Goal: Task Accomplishment & Management: Complete application form

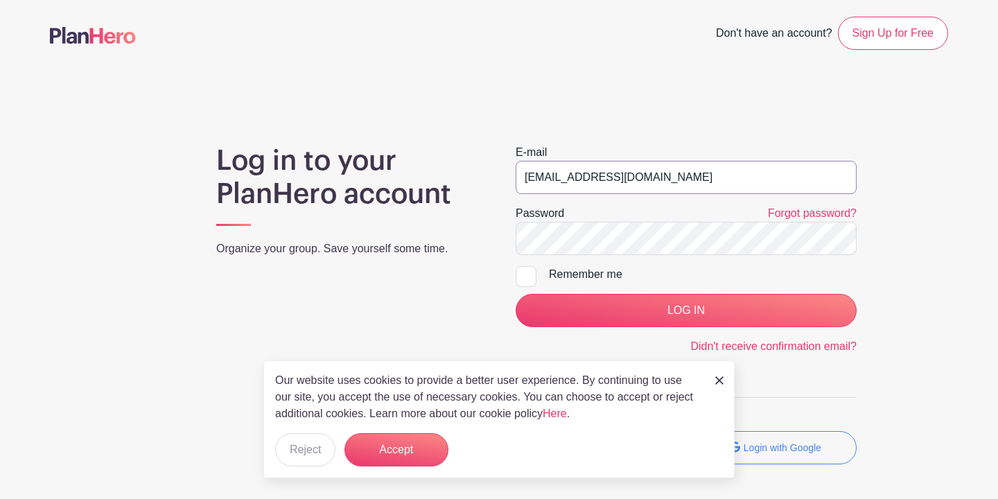
type input "sharonfredericks30@yahoo.com"
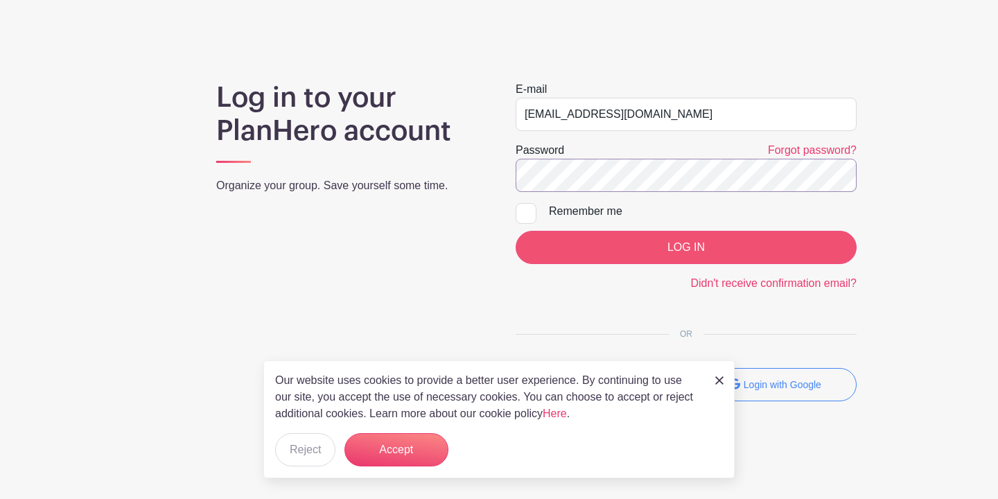
scroll to position [63, 0]
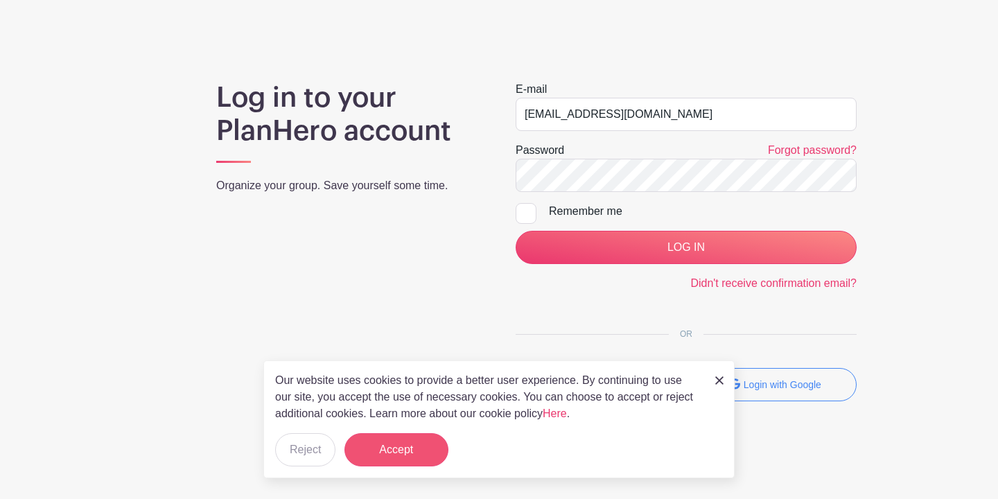
click at [398, 448] on button "Accept" at bounding box center [396, 449] width 104 height 33
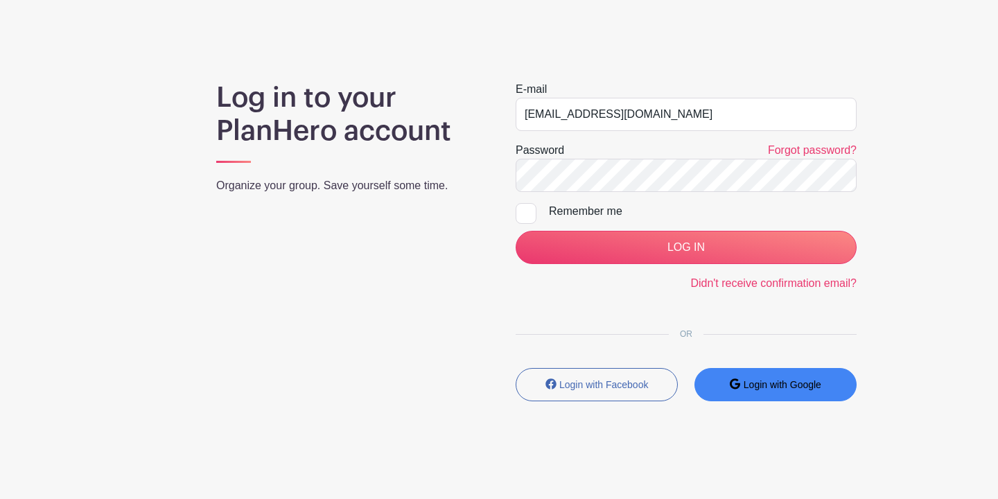
click at [737, 377] on button "Login with Google" at bounding box center [776, 384] width 162 height 33
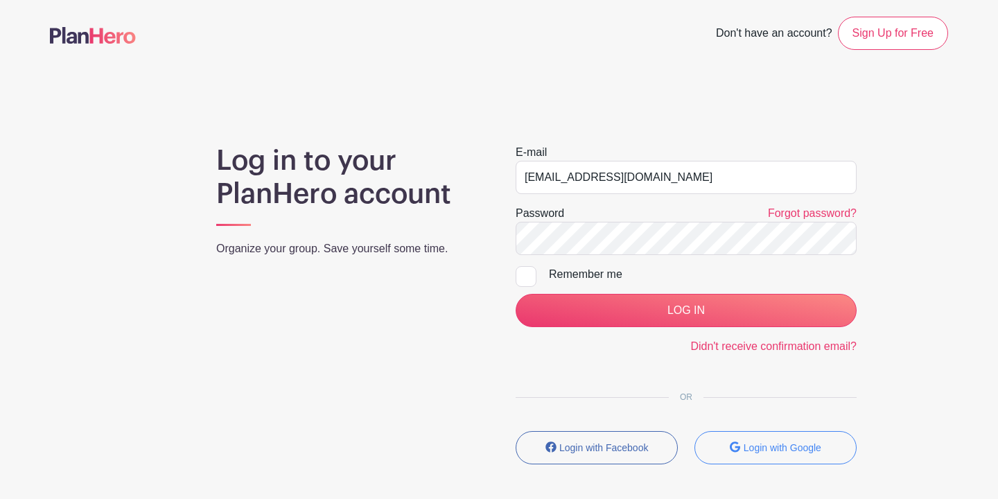
scroll to position [0, 0]
click at [867, 33] on link "Sign Up for Free" at bounding box center [893, 33] width 110 height 33
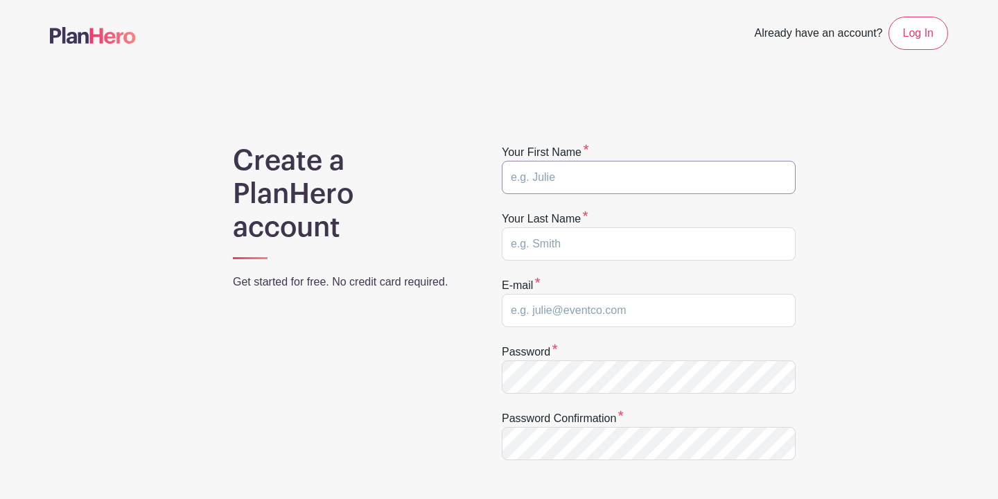
click at [602, 173] on input "text" at bounding box center [649, 177] width 294 height 33
type input "sharon"
type input "Fredericks"
click at [832, 281] on div "Create a PlanHero account Get started for free. No credit card required. Your f…" at bounding box center [499, 439] width 898 height 591
click at [652, 319] on input "email" at bounding box center [649, 310] width 294 height 33
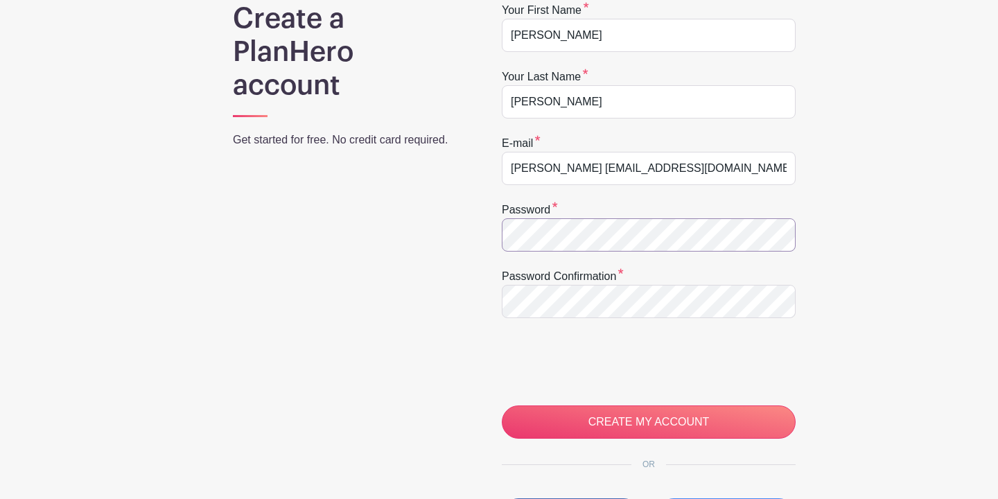
scroll to position [159, 0]
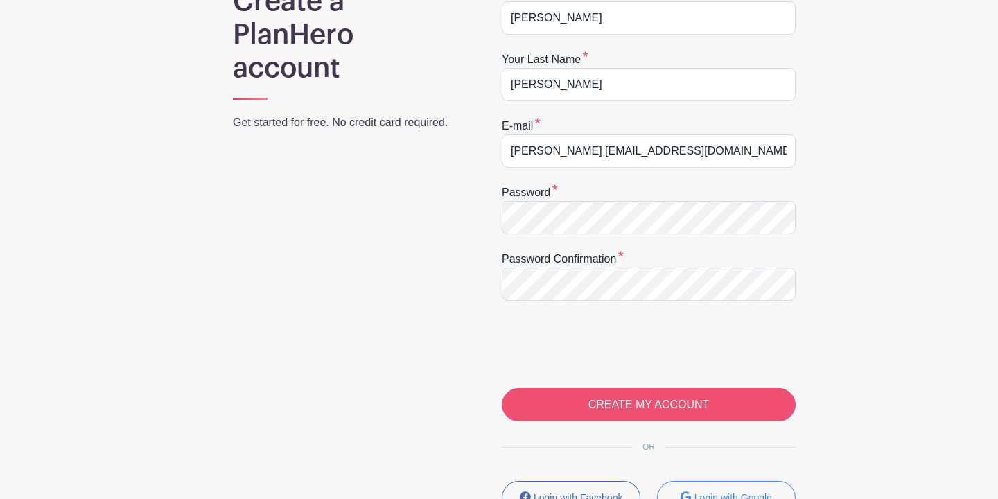
click at [617, 405] on input "CREATE MY ACCOUNT" at bounding box center [649, 404] width 294 height 33
click at [508, 155] on input "sharonfredericks 30@yahoo.com" at bounding box center [649, 150] width 294 height 33
click at [650, 412] on input "CREATE MY ACCOUNT" at bounding box center [649, 404] width 294 height 33
drag, startPoint x: 676, startPoint y: 152, endPoint x: 498, endPoint y: 147, distance: 177.5
click at [498, 147] on div "Create a PlanHero account Get started for free. No credit card required. Your f…" at bounding box center [499, 280] width 898 height 591
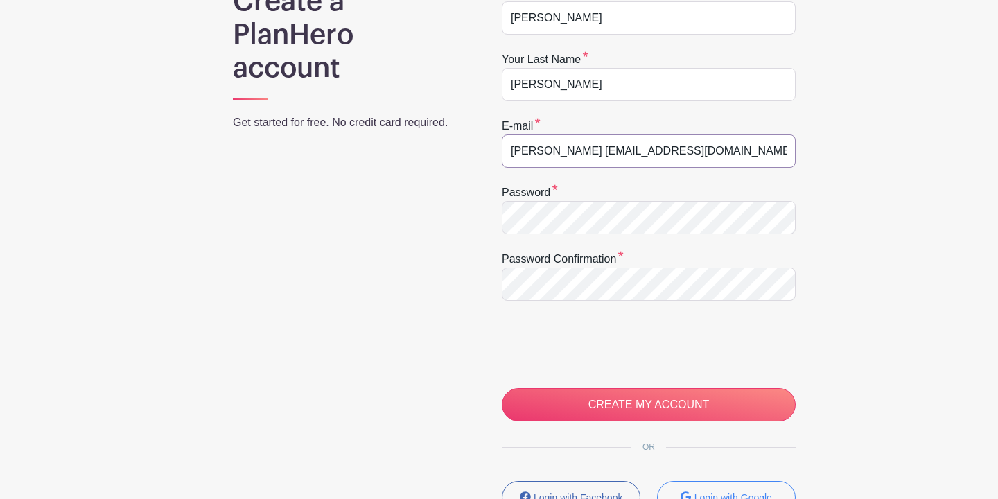
click at [599, 152] on input "sharonfredericks 30@yahoo.com" at bounding box center [649, 150] width 294 height 33
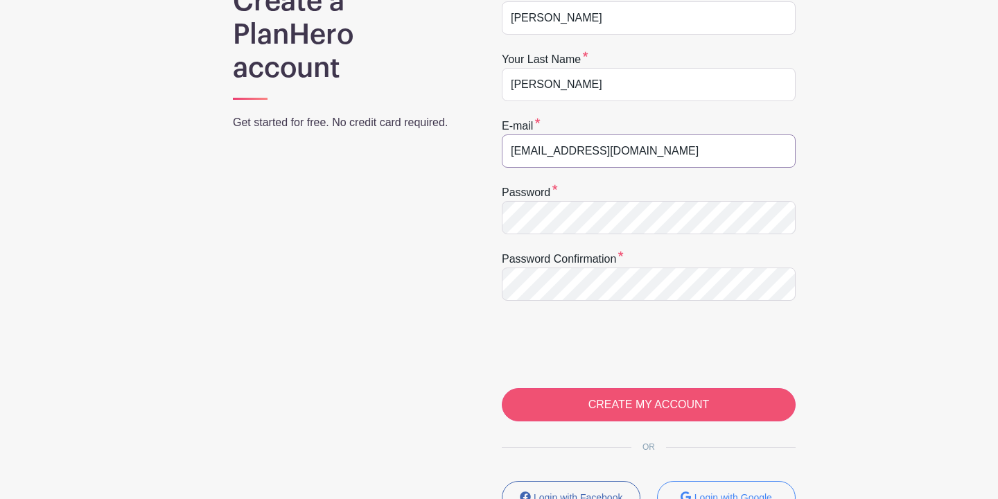
type input "sharonfredericks30@yahoo.com"
click at [661, 412] on input "CREATE MY ACCOUNT" at bounding box center [649, 404] width 294 height 33
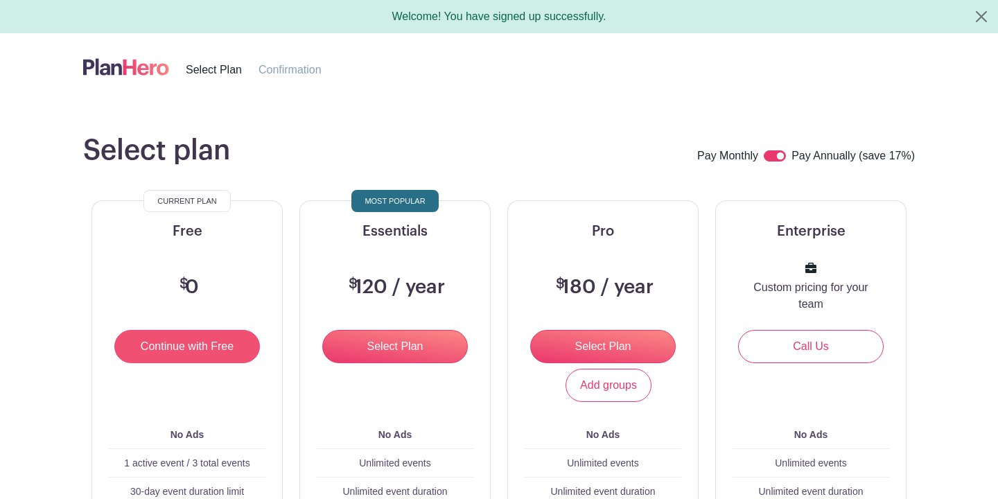
click at [210, 353] on input "Continue with Free" at bounding box center [187, 346] width 146 height 33
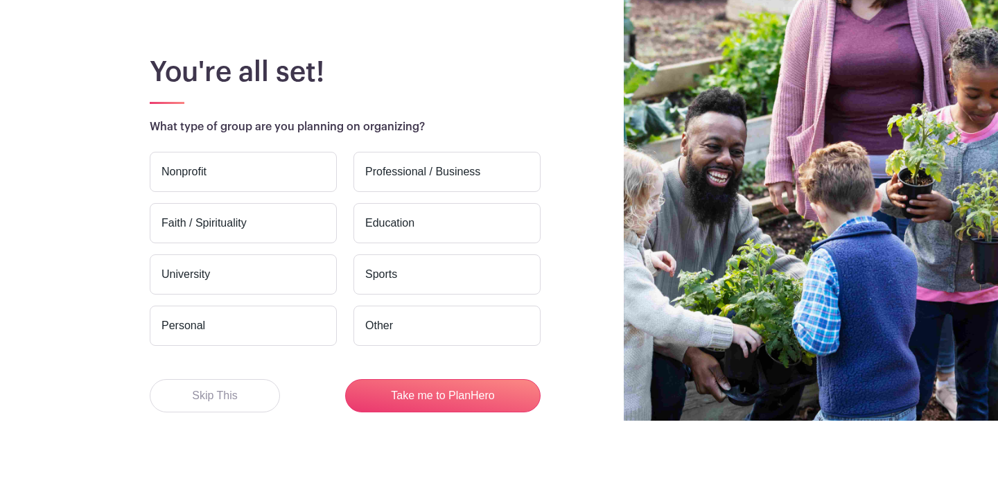
scroll to position [78, 0]
click at [399, 398] on button "Take me to PlanHero" at bounding box center [442, 395] width 195 height 33
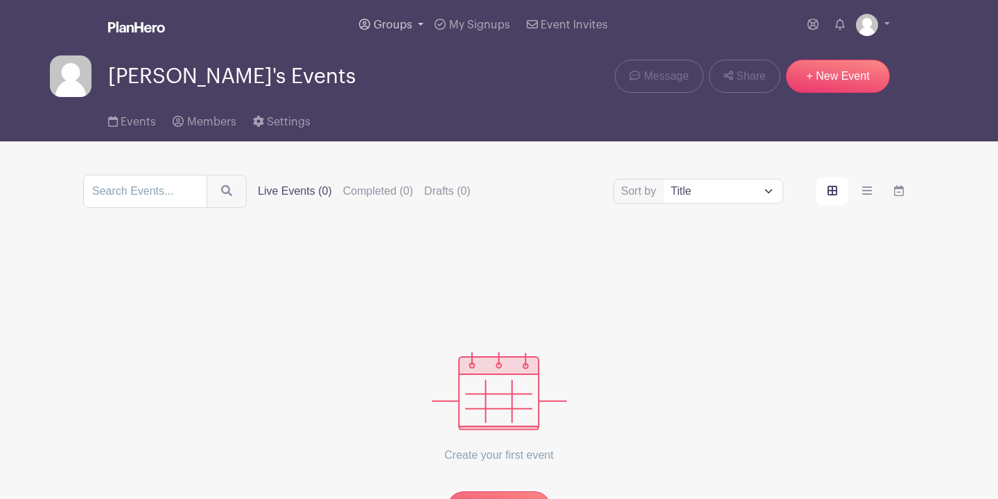
click at [376, 22] on span "Groups" at bounding box center [393, 24] width 39 height 11
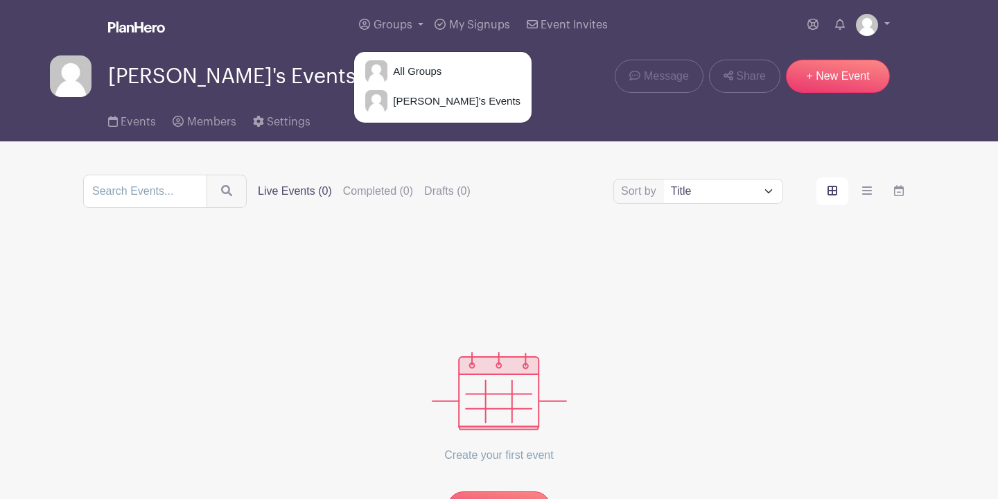
click at [529, 244] on div "Create your first event New Event" at bounding box center [499, 382] width 832 height 283
